Goal: Navigation & Orientation: Find specific page/section

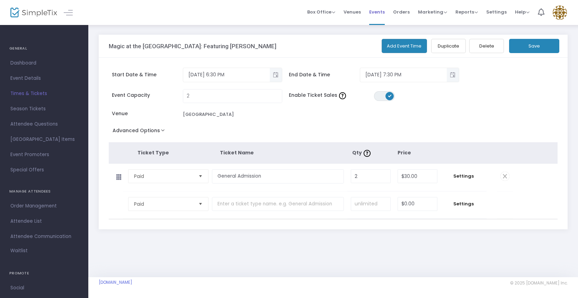
click at [378, 13] on span "Events" at bounding box center [377, 12] width 16 height 18
